Goal: Use online tool/utility: Utilize a website feature to perform a specific function

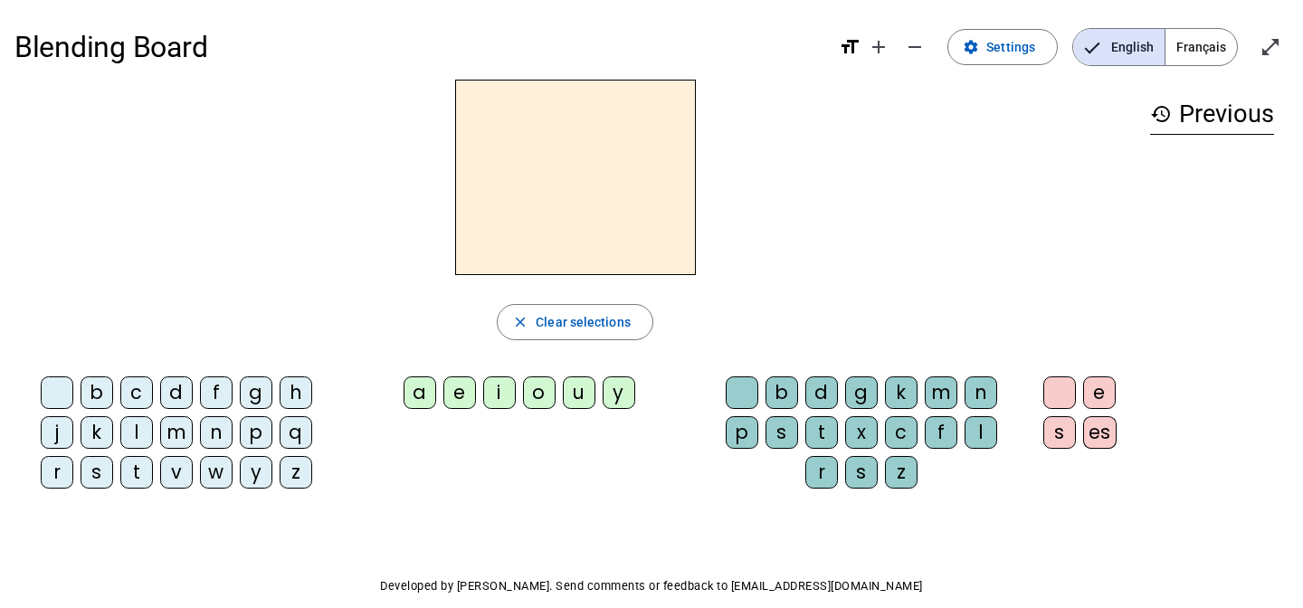
click at [131, 435] on div "l" at bounding box center [136, 432] width 33 height 33
click at [460, 412] on letter-bubble "e" at bounding box center [463, 396] width 40 height 40
click at [552, 174] on h2 "le" at bounding box center [575, 177] width 241 height 195
click at [588, 186] on h2 "le" at bounding box center [575, 177] width 241 height 195
click at [599, 187] on h2 "le" at bounding box center [575, 177] width 241 height 195
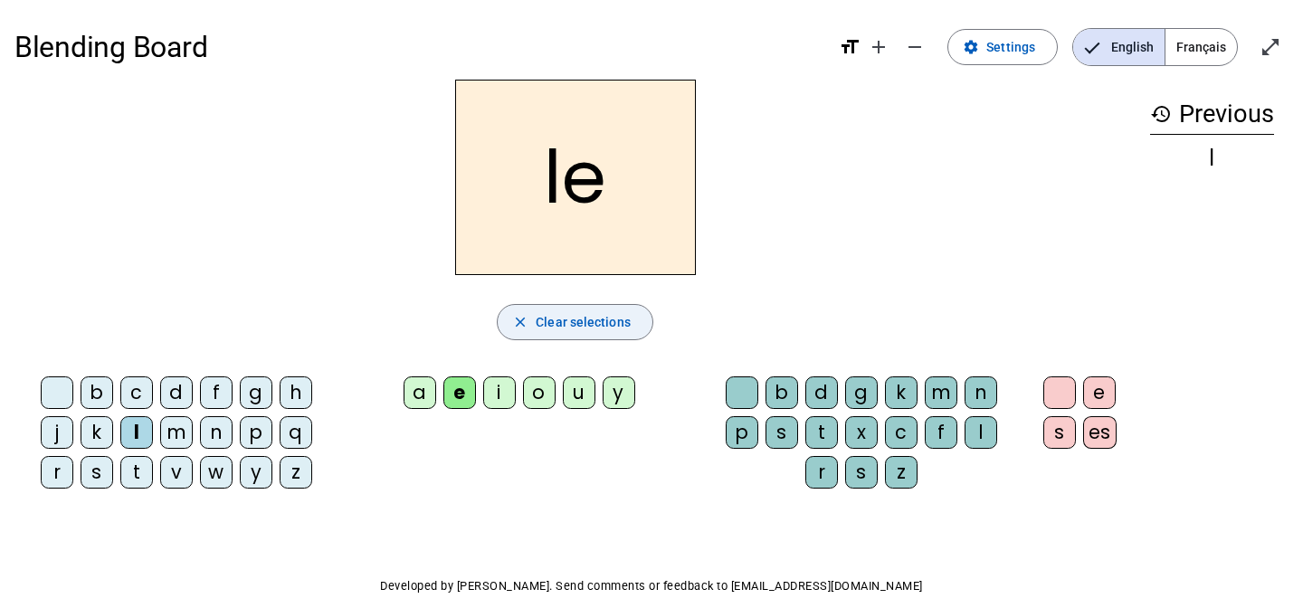
click at [569, 317] on span "Clear selections" at bounding box center [582, 322] width 95 height 22
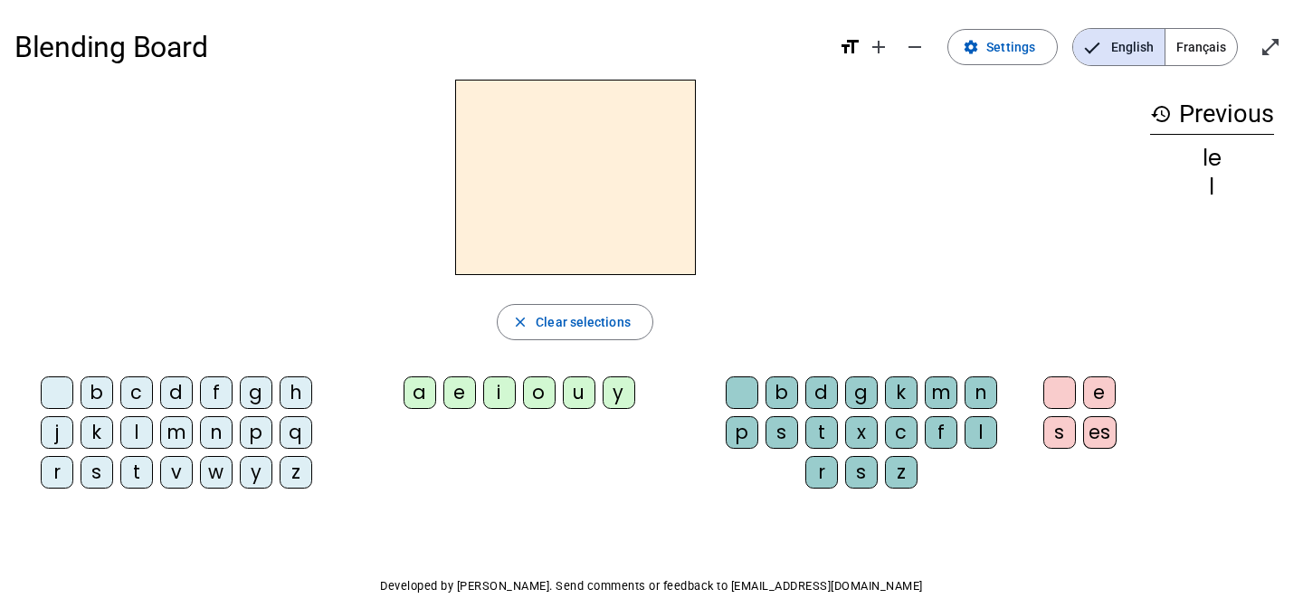
click at [130, 436] on div "l" at bounding box center [136, 432] width 33 height 33
click at [585, 383] on div "u" at bounding box center [579, 392] width 33 height 33
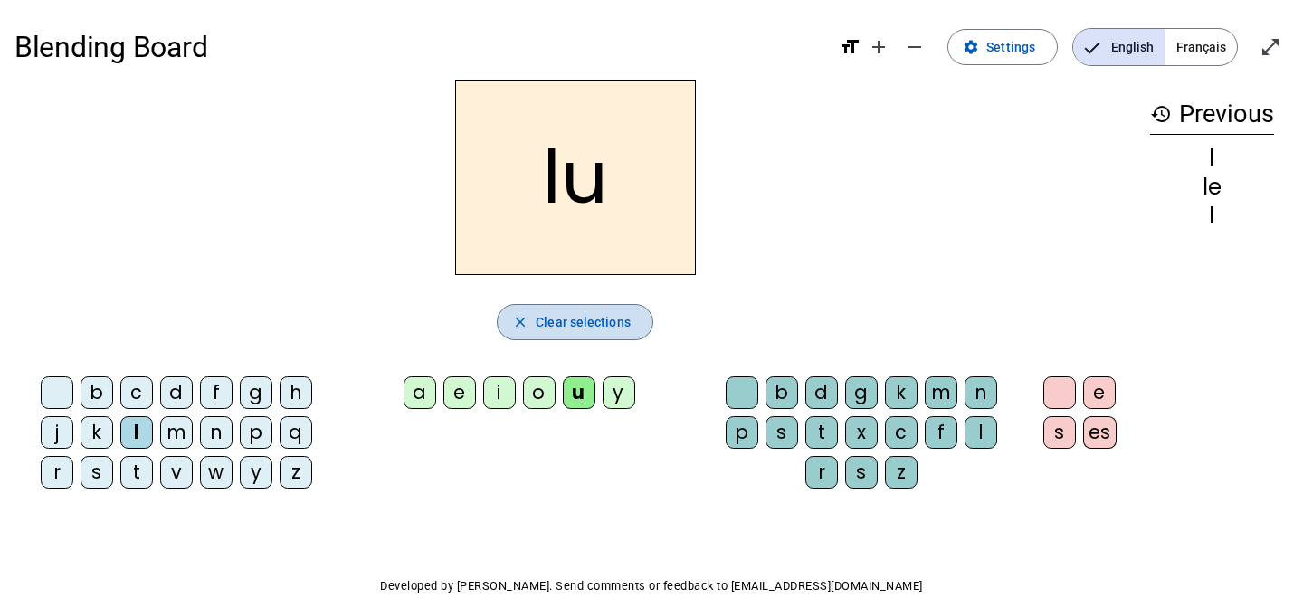
click at [614, 321] on span "Clear selections" at bounding box center [582, 322] width 95 height 22
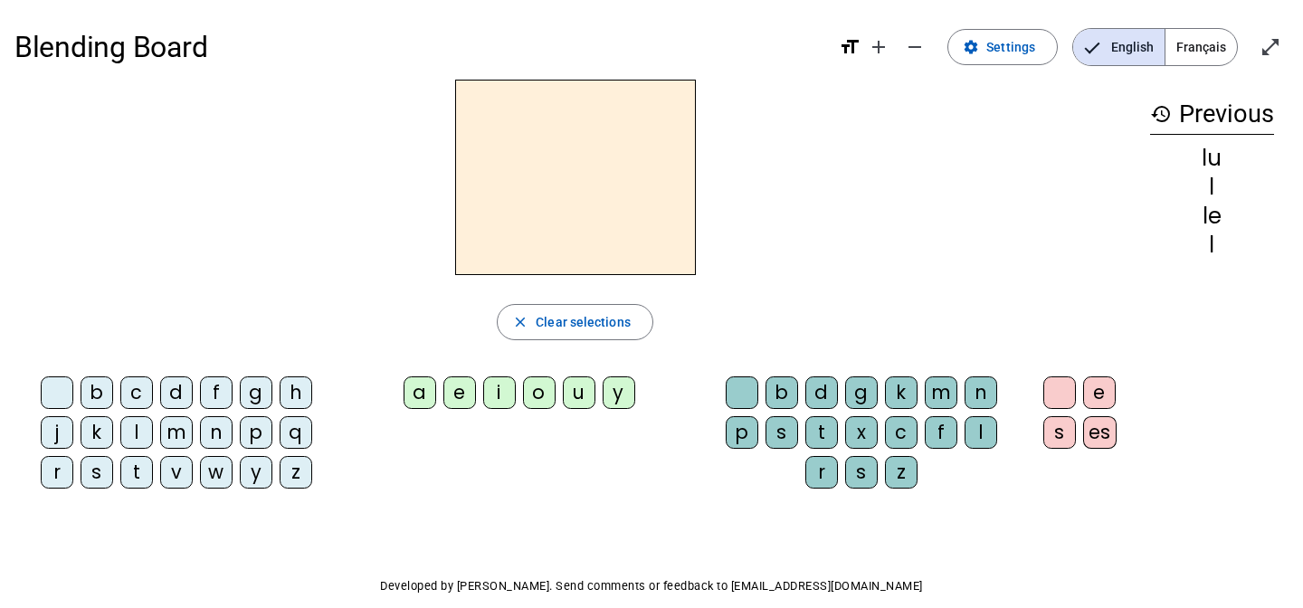
click at [141, 464] on div "t" at bounding box center [136, 472] width 33 height 33
click at [580, 394] on div "u" at bounding box center [579, 392] width 33 height 33
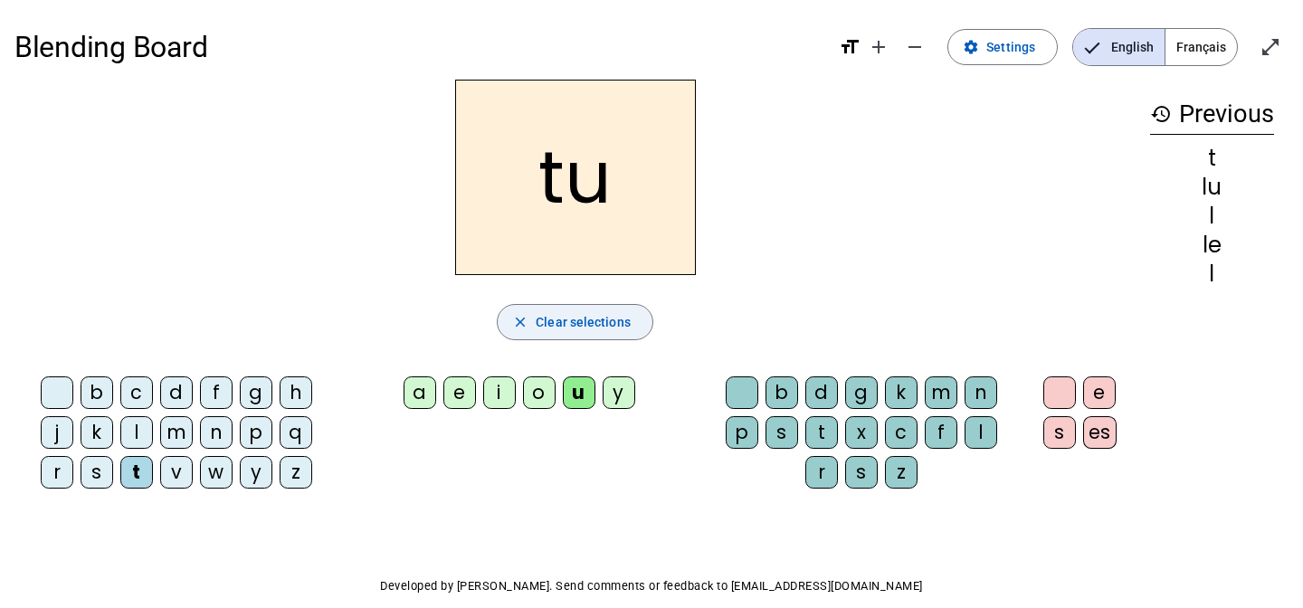
click at [593, 329] on span "Clear selections" at bounding box center [582, 322] width 95 height 22
